Goal: Task Accomplishment & Management: Manage account settings

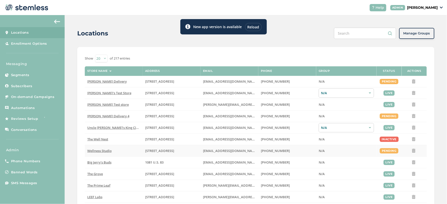
scroll to position [139, 0]
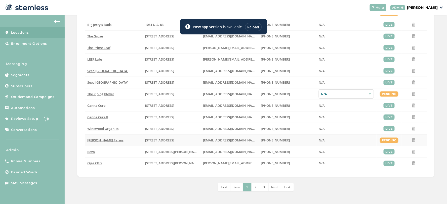
click at [413, 141] on icon at bounding box center [414, 140] width 4 height 4
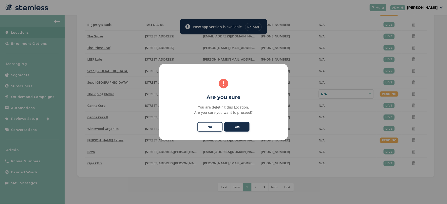
click at [234, 130] on button "Yes" at bounding box center [236, 127] width 25 height 10
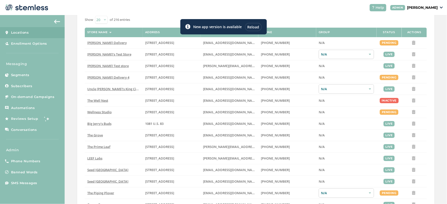
scroll to position [27, 0]
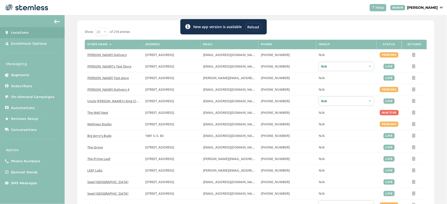
click at [388, 45] on label "Status" at bounding box center [389, 44] width 12 height 3
click at [101, 32] on select "20 50 100" at bounding box center [101, 32] width 13 height 8
select select "100"
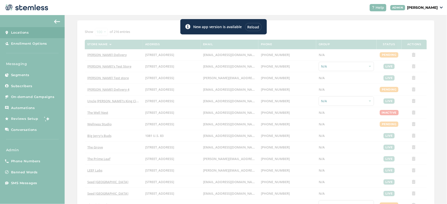
click at [252, 27] on div "Reload" at bounding box center [253, 27] width 17 height 8
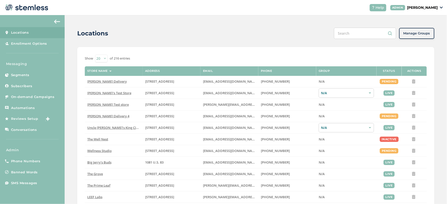
click at [96, 59] on select "20 50 100" at bounding box center [101, 59] width 13 height 8
select select "100"
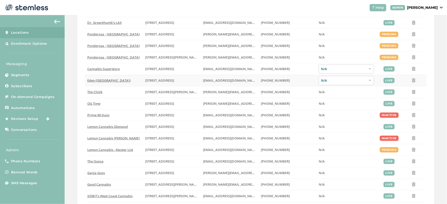
scroll to position [615, 0]
click at [412, 36] on icon at bounding box center [414, 34] width 4 height 4
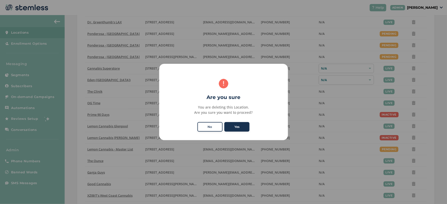
click at [245, 125] on button "Yes" at bounding box center [236, 127] width 25 height 10
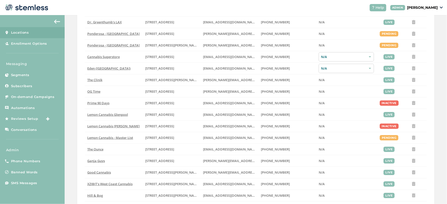
click at [426, 6] on p "[PERSON_NAME]" at bounding box center [422, 7] width 31 height 5
click at [421, 36] on span "Impersonate" at bounding box center [425, 36] width 25 height 5
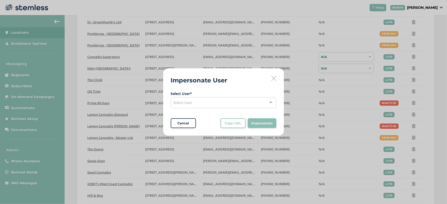
click at [212, 104] on div "Select User" at bounding box center [224, 102] width 106 height 11
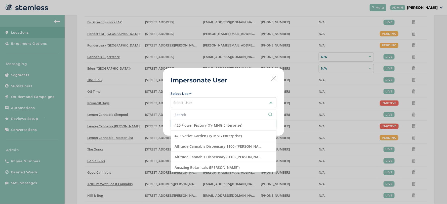
click at [190, 117] on input "text" at bounding box center [224, 114] width 98 height 5
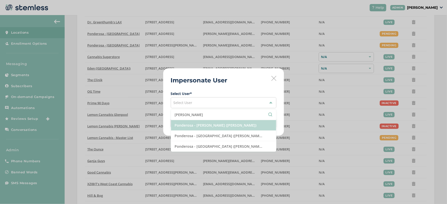
type input "ponder"
click at [215, 128] on li "Ponderosa - Chandler (Jordan Jones)" at bounding box center [223, 125] width 105 height 11
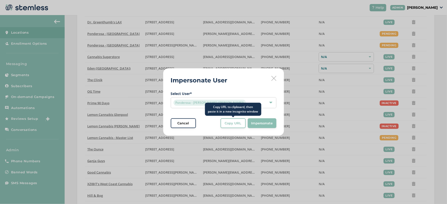
click at [236, 125] on span "Copy URL" at bounding box center [233, 123] width 17 height 5
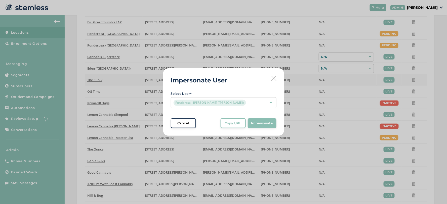
click at [272, 77] on icon at bounding box center [273, 78] width 5 height 5
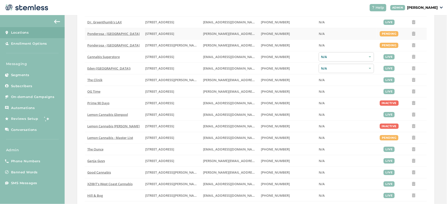
click at [412, 36] on icon at bounding box center [414, 34] width 4 height 4
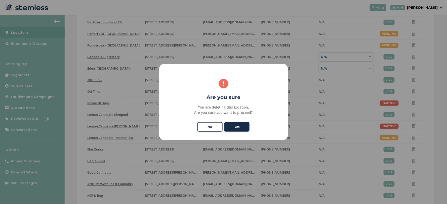
click at [246, 125] on button "Yes" at bounding box center [236, 127] width 25 height 10
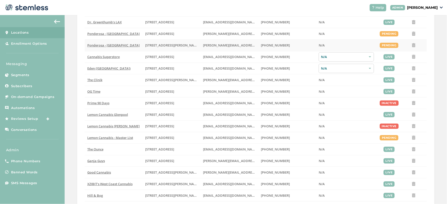
click at [412, 46] on icon at bounding box center [414, 45] width 4 height 4
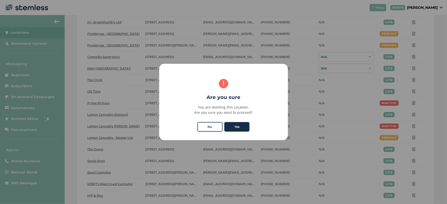
click at [236, 127] on button "Yes" at bounding box center [236, 127] width 25 height 10
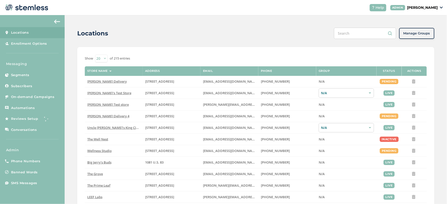
click at [104, 58] on select "20 50 100" at bounding box center [101, 59] width 13 height 8
select select "100"
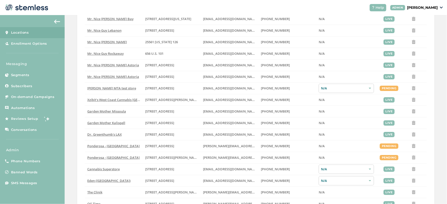
scroll to position [559, 0]
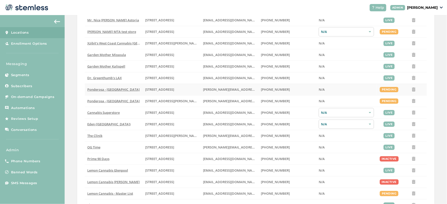
click at [412, 92] on icon at bounding box center [414, 90] width 4 height 4
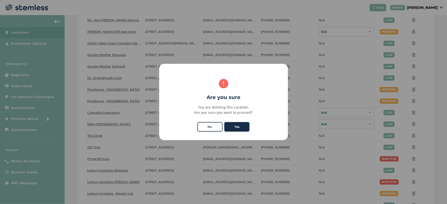
click at [229, 125] on button "Yes" at bounding box center [236, 127] width 25 height 10
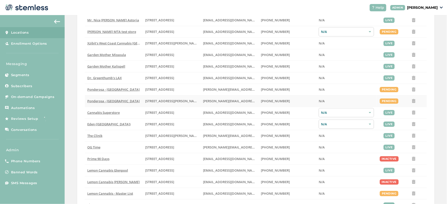
click at [412, 103] on icon at bounding box center [414, 101] width 4 height 4
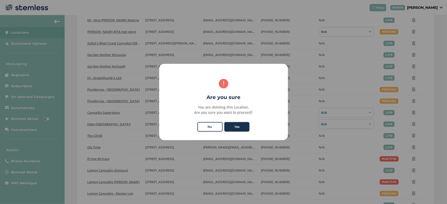
click at [245, 126] on button "Yes" at bounding box center [236, 127] width 25 height 10
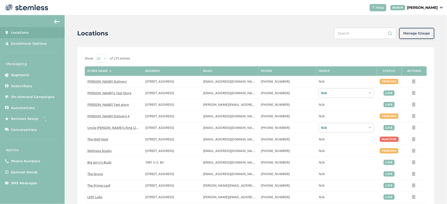
click at [100, 56] on select "20 50 100" at bounding box center [101, 59] width 13 height 8
select select "100"
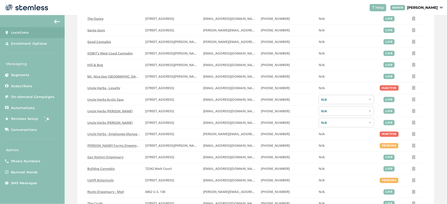
scroll to position [755, 0]
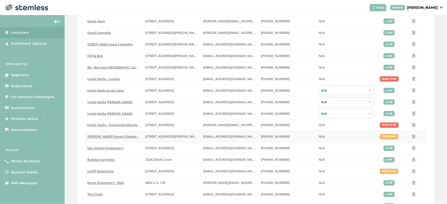
click at [412, 138] on icon at bounding box center [414, 137] width 4 height 4
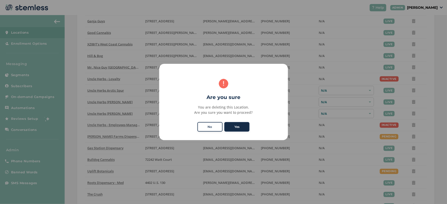
click at [243, 128] on button "Yes" at bounding box center [236, 127] width 25 height 10
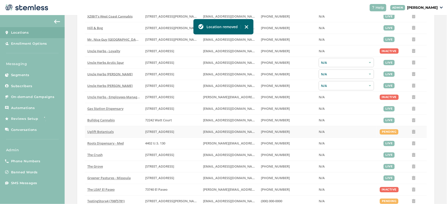
scroll to position [894, 0]
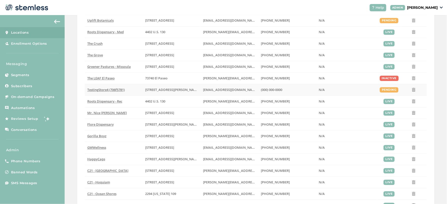
click at [412, 92] on icon at bounding box center [414, 90] width 4 height 4
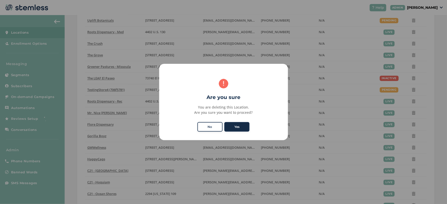
click at [246, 125] on button "Yes" at bounding box center [236, 127] width 25 height 10
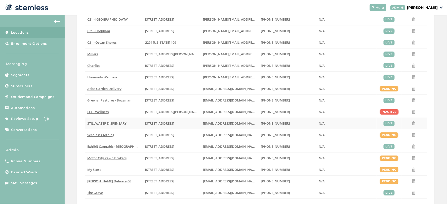
scroll to position [1062, 0]
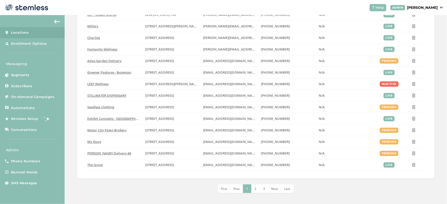
click at [255, 189] on span "2" at bounding box center [256, 189] width 2 height 4
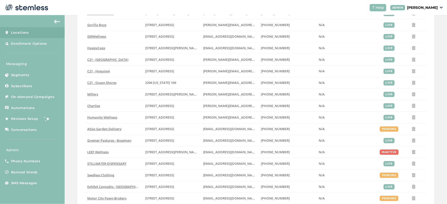
scroll to position [1067, 0]
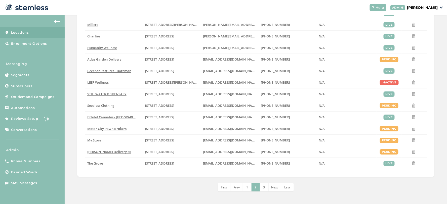
click at [275, 189] on li "Next" at bounding box center [275, 187] width 13 height 9
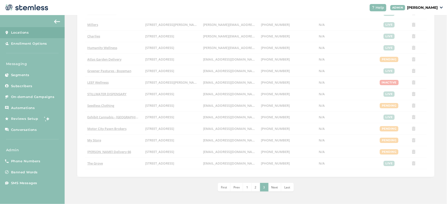
scroll to position [57, 0]
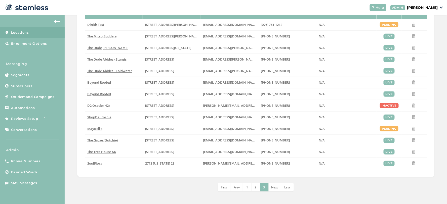
click at [256, 186] on li "2" at bounding box center [256, 187] width 9 height 9
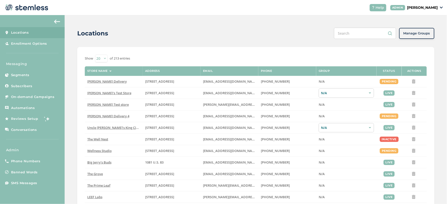
click at [105, 58] on select "20 50 100" at bounding box center [101, 59] width 13 height 8
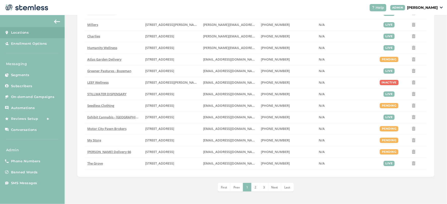
scroll to position [1067, 0]
click at [255, 186] on span "2" at bounding box center [256, 187] width 2 height 4
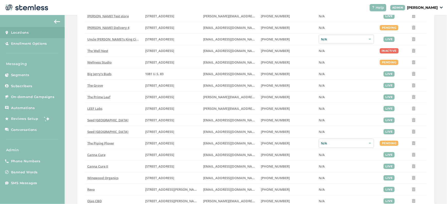
scroll to position [0, 0]
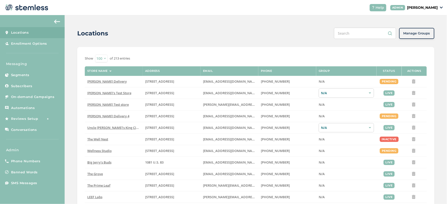
click at [100, 56] on select "20 50 100" at bounding box center [101, 59] width 13 height 8
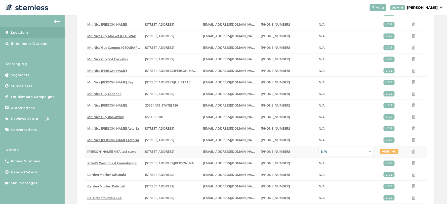
scroll to position [486, 0]
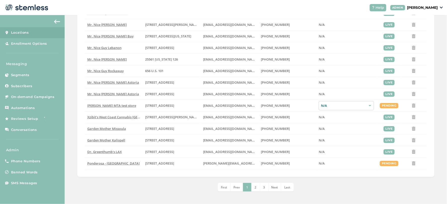
click at [263, 187] on span "3" at bounding box center [264, 187] width 2 height 4
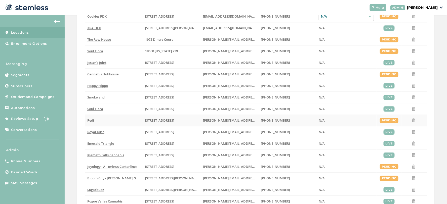
scroll to position [374, 0]
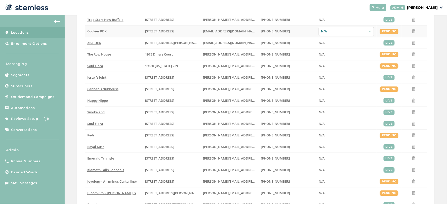
click at [412, 33] on icon at bounding box center [414, 31] width 4 height 4
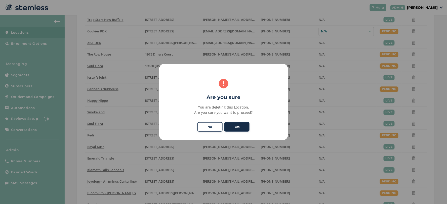
click at [238, 123] on button "Yes" at bounding box center [236, 127] width 25 height 10
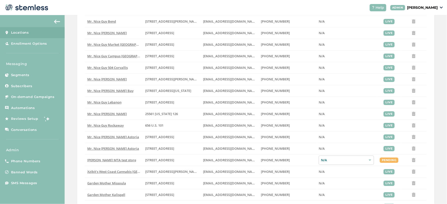
scroll to position [486, 0]
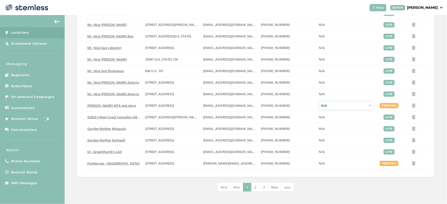
click at [264, 188] on li "3" at bounding box center [264, 187] width 9 height 9
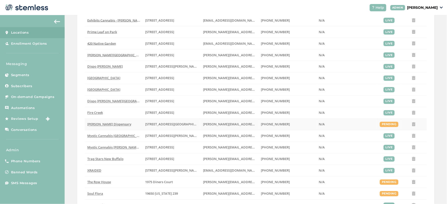
scroll to position [151, 0]
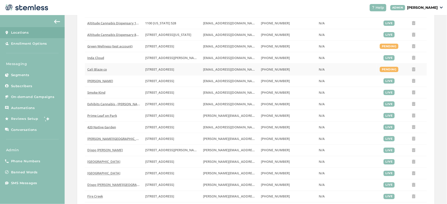
click at [412, 69] on icon at bounding box center [414, 69] width 4 height 4
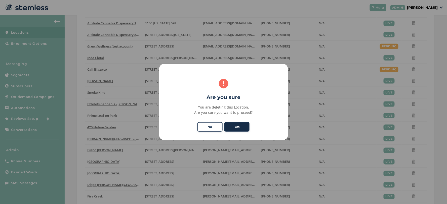
click at [241, 127] on button "Yes" at bounding box center [236, 127] width 25 height 10
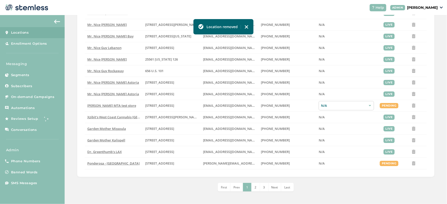
scroll to position [486, 0]
click at [263, 185] on span "3" at bounding box center [264, 187] width 2 height 4
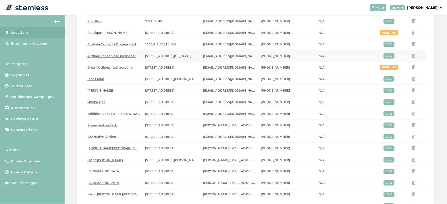
scroll to position [123, 0]
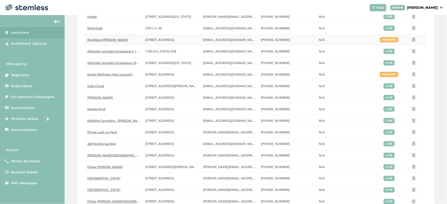
click at [412, 40] on icon at bounding box center [414, 40] width 4 height 4
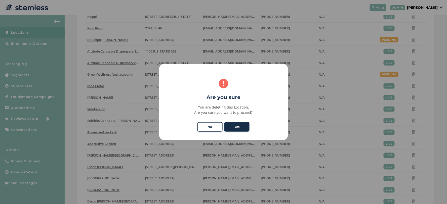
click at [240, 123] on button "Yes" at bounding box center [236, 127] width 25 height 10
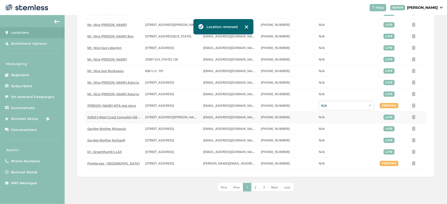
scroll to position [486, 0]
click at [264, 189] on li "3" at bounding box center [264, 187] width 9 height 9
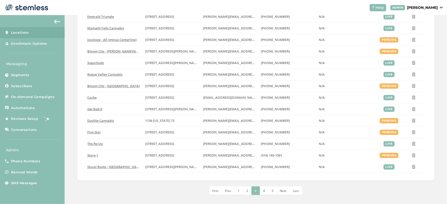
scroll to position [486, 0]
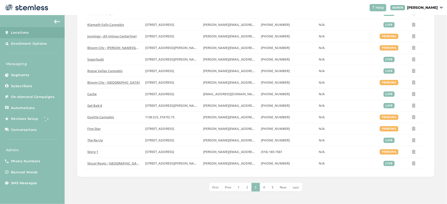
click at [263, 186] on span "4" at bounding box center [264, 187] width 2 height 4
click at [268, 189] on li "5" at bounding box center [268, 187] width 9 height 9
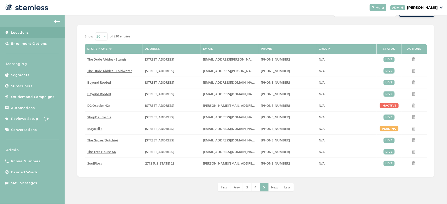
scroll to position [22, 0]
click at [255, 187] on span "4" at bounding box center [256, 187] width 2 height 4
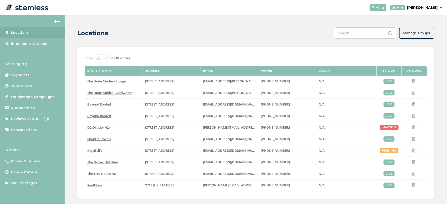
scroll to position [0, 0]
click at [97, 60] on select "20 50 100" at bounding box center [101, 59] width 13 height 8
select select "100"
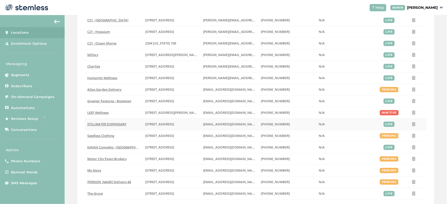
scroll to position [1067, 0]
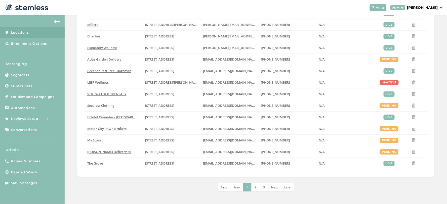
click at [252, 186] on li "2" at bounding box center [256, 187] width 9 height 9
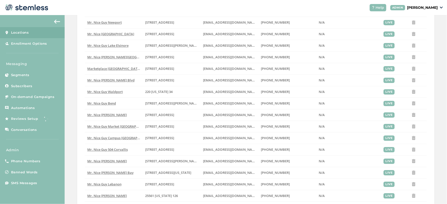
scroll to position [0, 0]
